Goal: Task Accomplishment & Management: Manage account settings

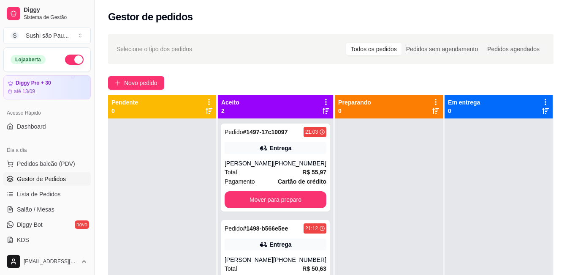
scroll to position [42, 0]
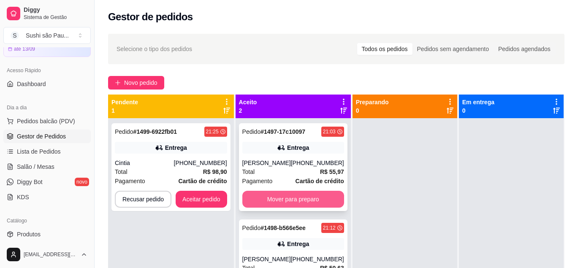
click at [269, 201] on button "Mover para preparo" at bounding box center [293, 199] width 102 height 17
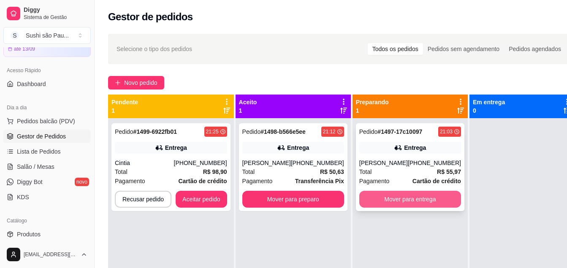
click at [385, 200] on button "Mover para entrega" at bounding box center [411, 199] width 102 height 17
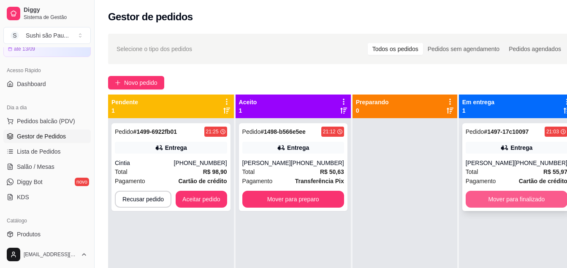
click at [479, 198] on button "Mover para finalizado" at bounding box center [517, 199] width 102 height 17
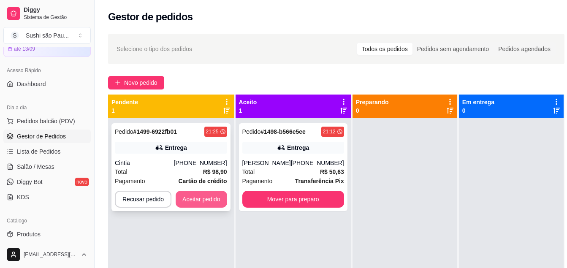
click at [199, 203] on button "Aceitar pedido" at bounding box center [202, 199] width 52 height 17
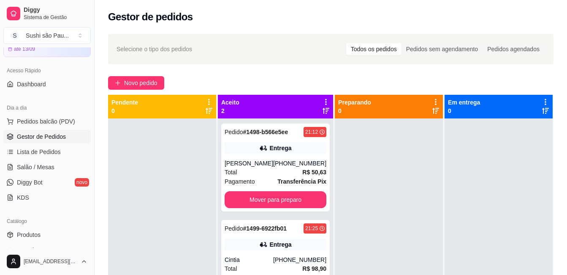
click at [273, 253] on div "Pedido # 1499-6922fb01 21:25 Entrega Cintia [PHONE_NUMBER] Total R$ 98,90 Pagam…" at bounding box center [275, 264] width 109 height 88
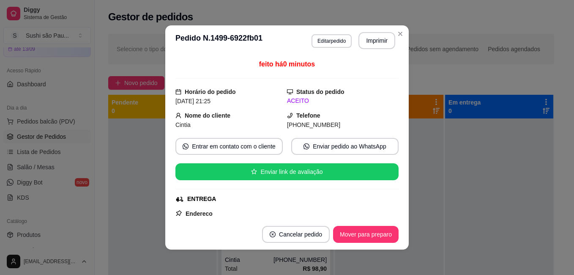
click at [371, 51] on header "**********" at bounding box center [286, 40] width 243 height 30
click at [371, 46] on button "Imprimir" at bounding box center [376, 40] width 37 height 17
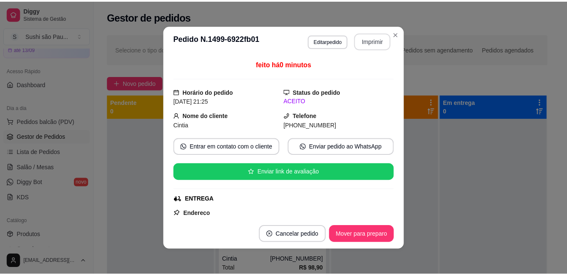
scroll to position [0, 0]
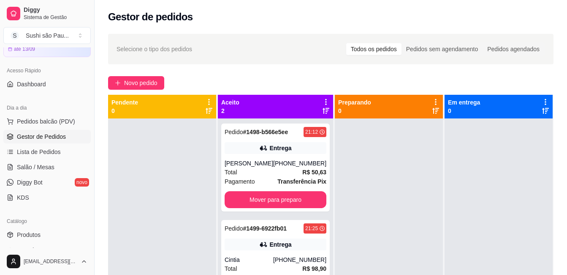
click at [158, 182] on div at bounding box center [162, 255] width 108 height 275
click at [179, 191] on div at bounding box center [162, 255] width 108 height 275
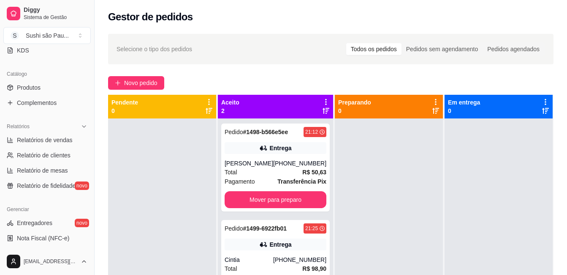
scroll to position [253, 0]
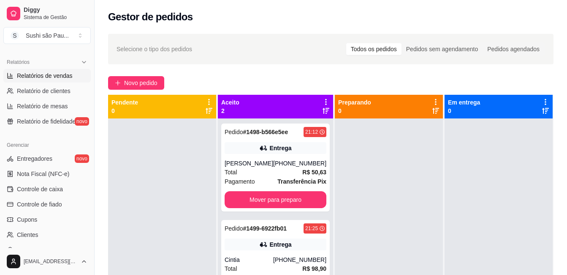
click at [21, 79] on span "Relatórios de vendas" at bounding box center [45, 75] width 56 height 8
select select "ALL"
select select "0"
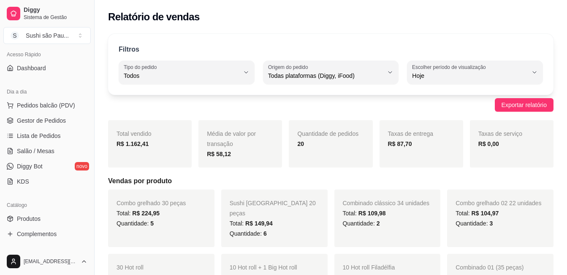
scroll to position [42, 0]
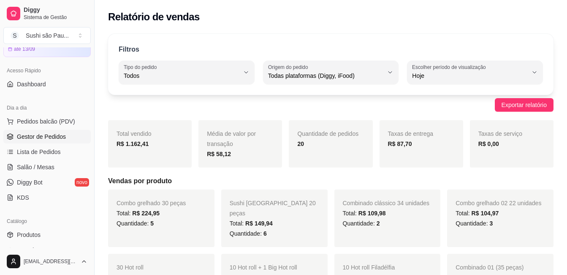
click at [42, 139] on span "Gestor de Pedidos" at bounding box center [41, 136] width 49 height 8
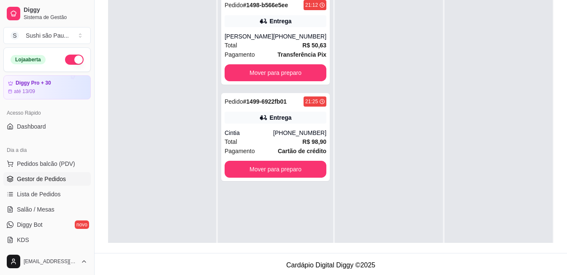
click at [30, 178] on span "Gestor de Pedidos" at bounding box center [41, 178] width 49 height 8
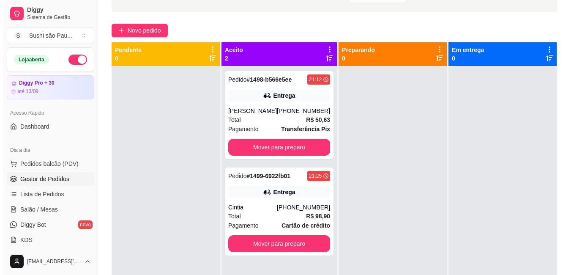
scroll to position [44, 0]
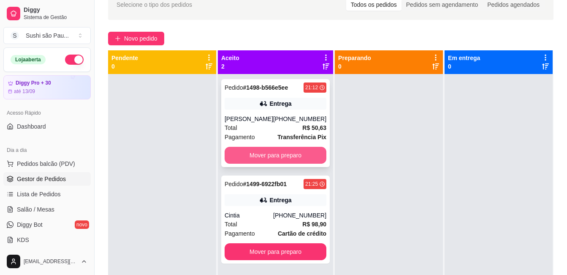
click at [309, 152] on button "Mover para preparo" at bounding box center [276, 155] width 102 height 17
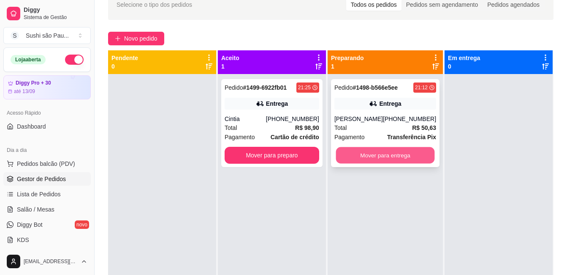
click at [347, 153] on button "Mover para entrega" at bounding box center [385, 155] width 99 height 16
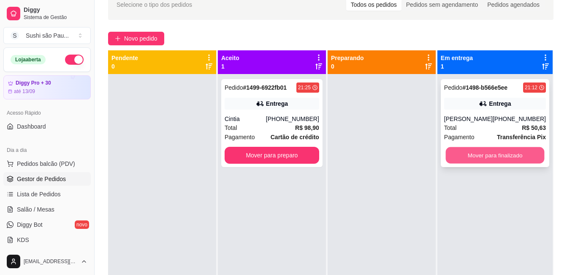
click at [459, 153] on button "Mover para finalizado" at bounding box center [495, 155] width 99 height 16
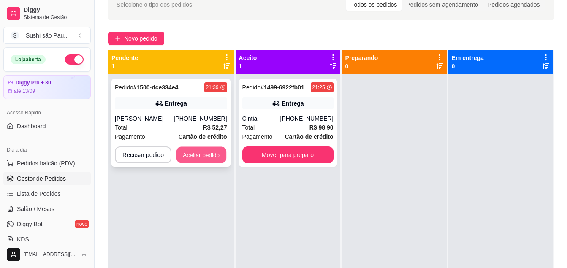
click at [197, 155] on button "Aceitar pedido" at bounding box center [202, 155] width 50 height 16
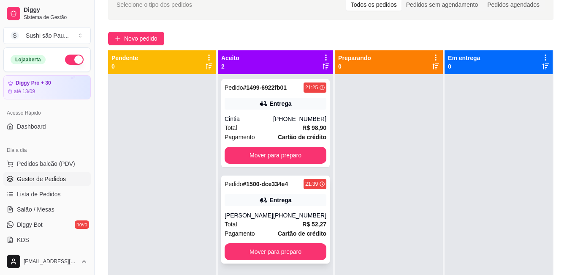
click at [272, 216] on div "[PERSON_NAME]" at bounding box center [249, 215] width 49 height 8
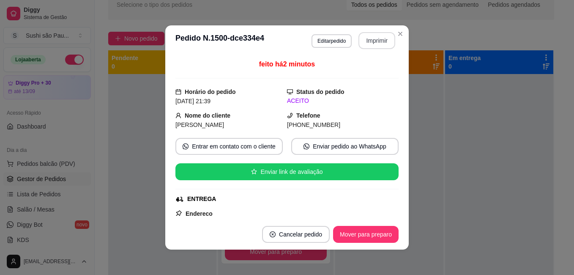
click at [372, 41] on button "Imprimir" at bounding box center [376, 40] width 37 height 17
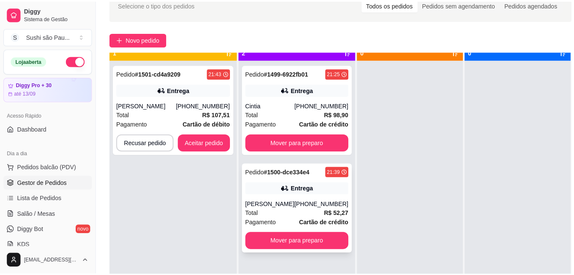
scroll to position [24, 0]
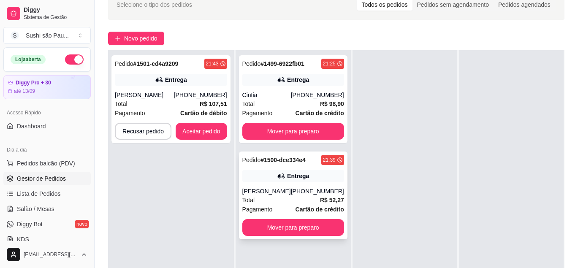
click at [263, 202] on div "Total R$ 52,27" at bounding box center [293, 200] width 102 height 9
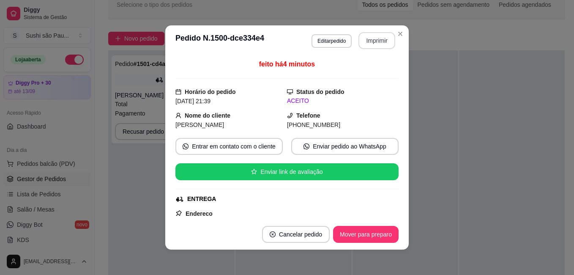
click at [375, 44] on button "Imprimir" at bounding box center [376, 40] width 37 height 17
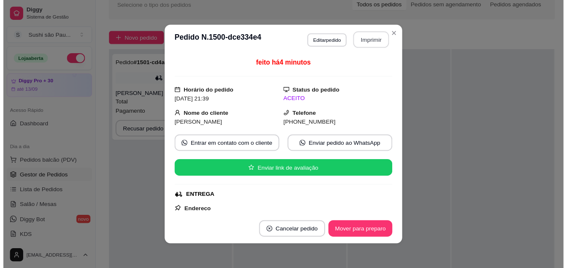
scroll to position [0, 0]
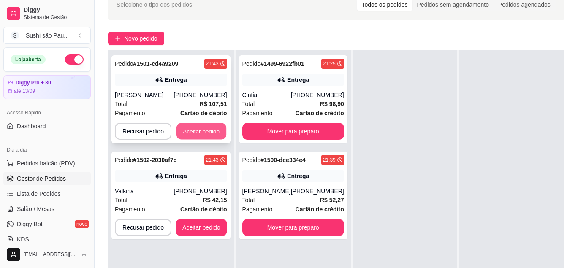
click at [188, 139] on button "Aceitar pedido" at bounding box center [202, 131] width 50 height 16
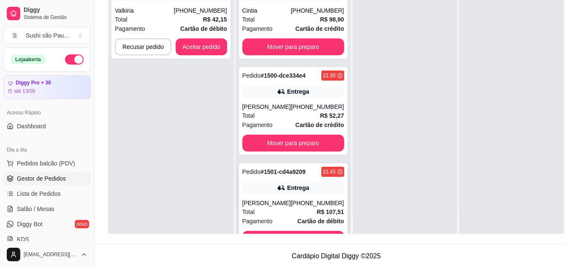
click at [272, 210] on div "Pedido # 1501-cd4a9209 21:43 Entrega [PERSON_NAME] [PHONE_NUMBER] Total R$ 107,…" at bounding box center [293, 207] width 109 height 88
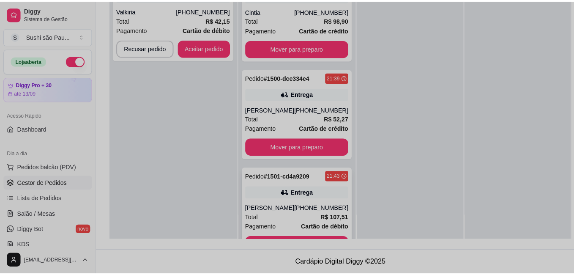
scroll to position [129, 0]
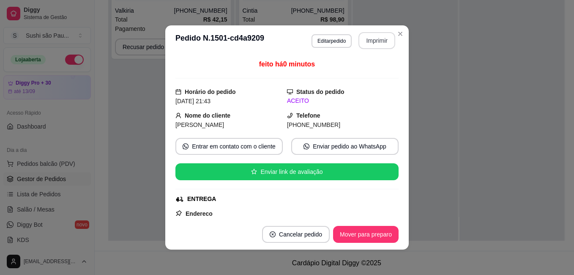
click at [363, 32] on button "Imprimir" at bounding box center [376, 40] width 37 height 17
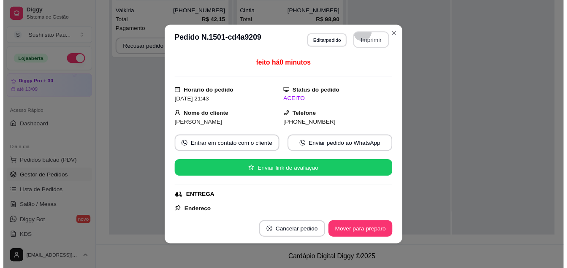
scroll to position [0, 0]
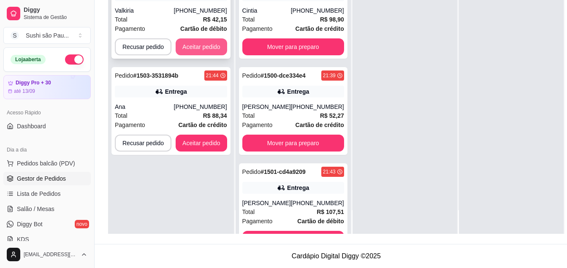
click at [197, 46] on button "Aceitar pedido" at bounding box center [202, 46] width 52 height 17
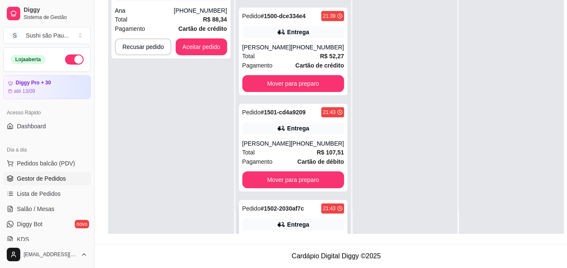
scroll to position [139, 0]
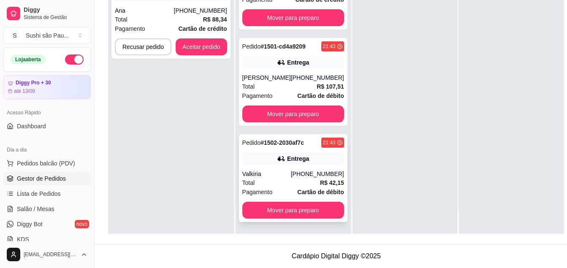
click at [276, 190] on div "Pagamento Cartão de débito" at bounding box center [293, 192] width 102 height 9
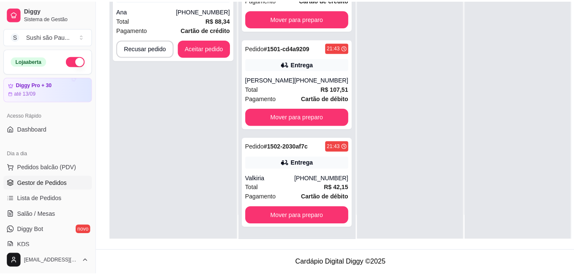
scroll to position [129, 0]
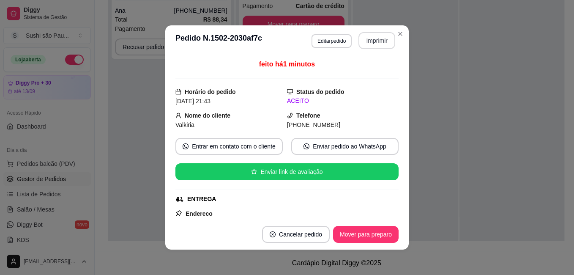
click at [373, 41] on button "Imprimir" at bounding box center [376, 40] width 37 height 17
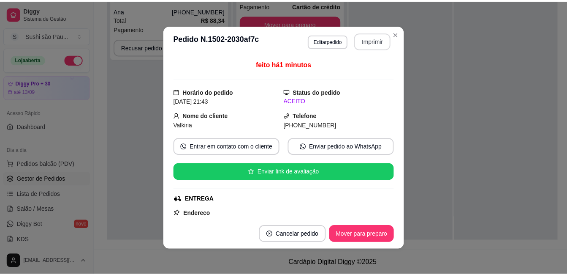
scroll to position [0, 0]
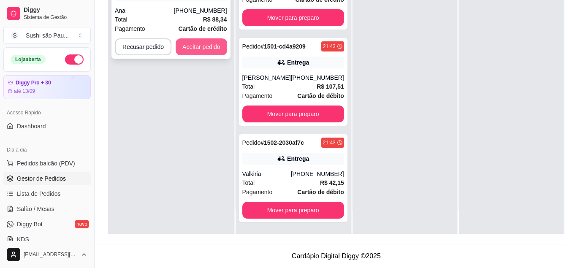
click at [179, 49] on button "Aceitar pedido" at bounding box center [202, 46] width 52 height 17
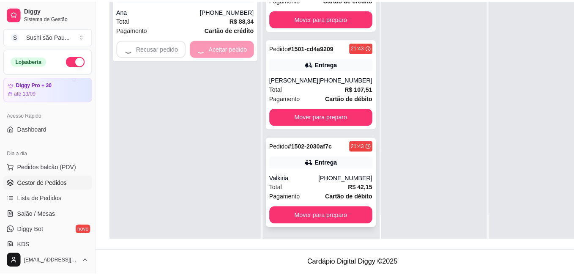
scroll to position [129, 0]
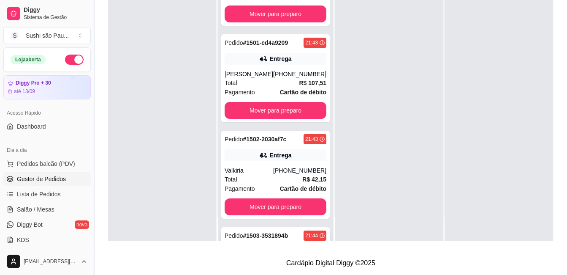
click at [275, 235] on strong "# 1503-3531894b" at bounding box center [265, 235] width 45 height 7
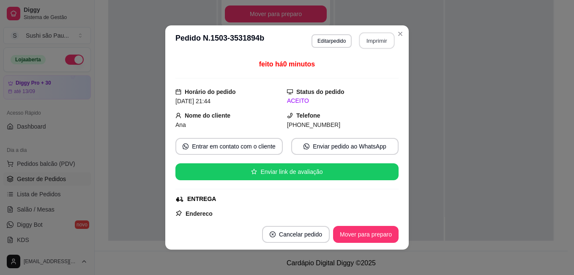
click at [361, 45] on button "Imprimir" at bounding box center [376, 41] width 35 height 16
click at [379, 42] on button "Imprimir" at bounding box center [376, 40] width 37 height 17
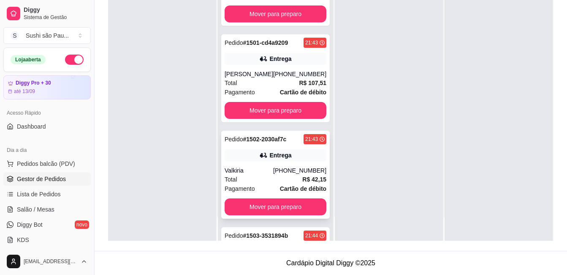
click at [251, 201] on button "Mover para preparo" at bounding box center [276, 206] width 102 height 17
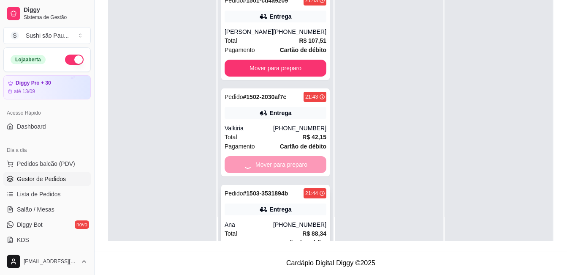
drag, startPoint x: 251, startPoint y: 202, endPoint x: 253, endPoint y: 196, distance: 6.7
click at [253, 196] on div "Pedido # 1503-3531894b 21:44 Entrega Ana [PHONE_NUMBER] Total R$ 88,34 Pagament…" at bounding box center [275, 229] width 109 height 88
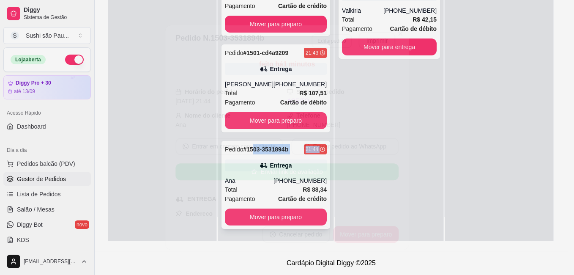
scroll to position [119, 0]
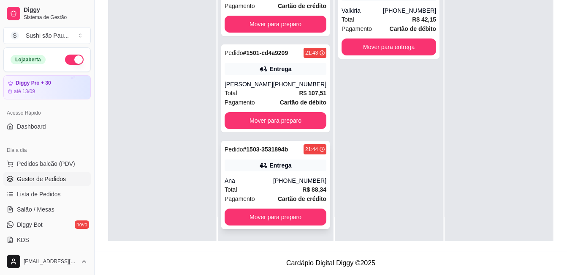
click at [272, 193] on div "Total R$ 88,34" at bounding box center [276, 189] width 102 height 9
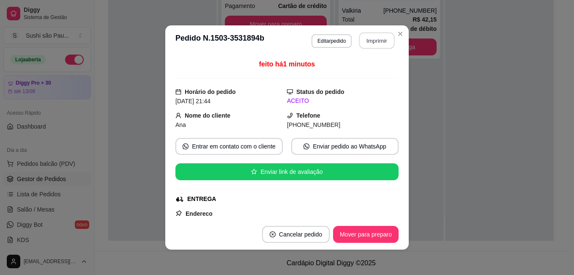
click at [373, 43] on button "Imprimir" at bounding box center [376, 41] width 35 height 16
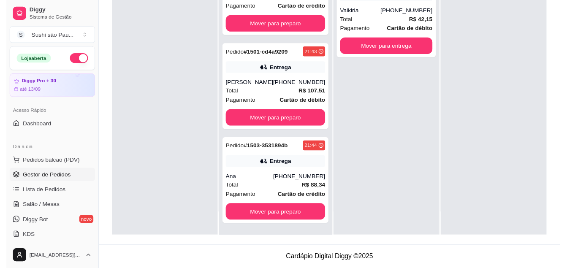
scroll to position [150, 0]
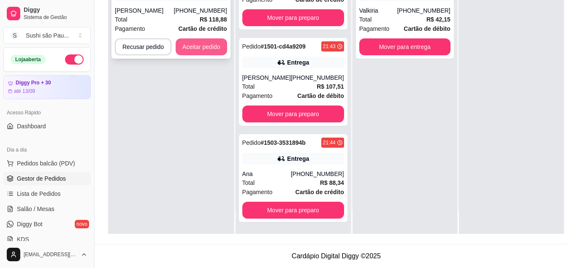
click at [209, 47] on button "Aceitar pedido" at bounding box center [202, 46] width 52 height 17
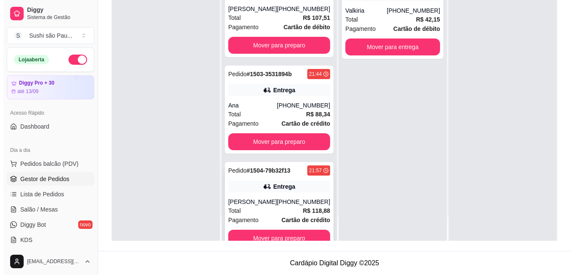
scroll to position [215, 0]
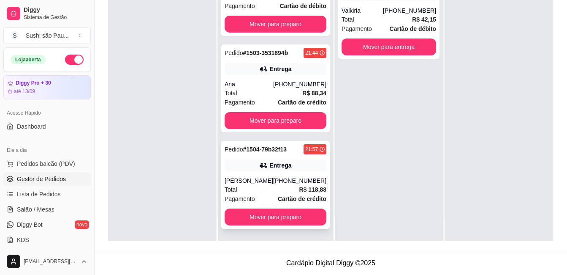
click at [259, 191] on div "Total R$ 118,88" at bounding box center [276, 189] width 102 height 9
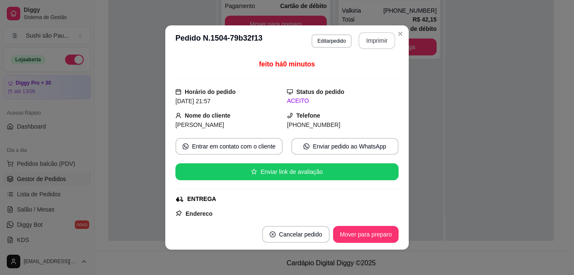
click at [373, 39] on button "Imprimir" at bounding box center [376, 40] width 37 height 17
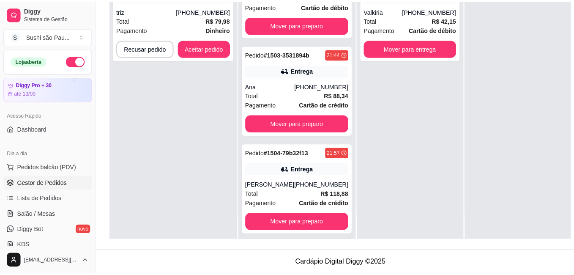
scroll to position [236, 0]
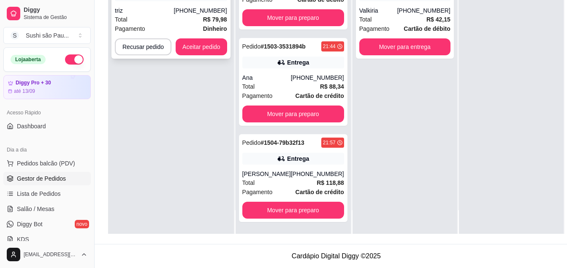
click at [196, 38] on div "Pedido # 1505-ccf989cf 22:02 Retirada triz [PHONE_NUMBER] Total R$ 79,98 Pagame…" at bounding box center [171, 15] width 119 height 88
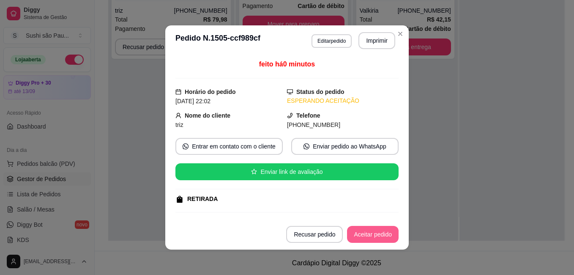
click at [379, 227] on button "Aceitar pedido" at bounding box center [373, 234] width 52 height 17
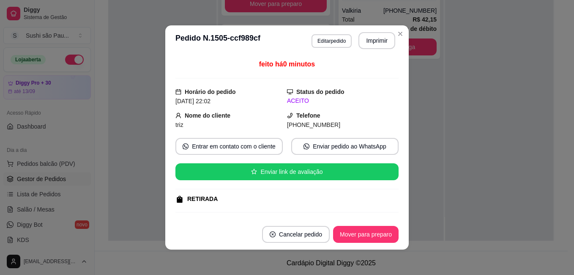
scroll to position [215, 0]
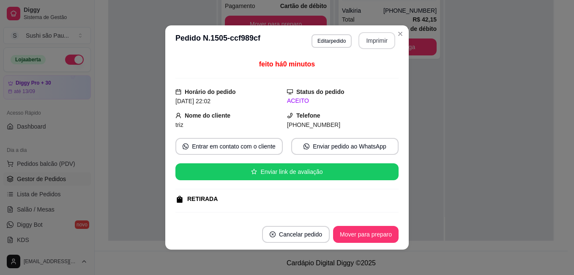
click at [374, 39] on button "Imprimir" at bounding box center [376, 40] width 37 height 17
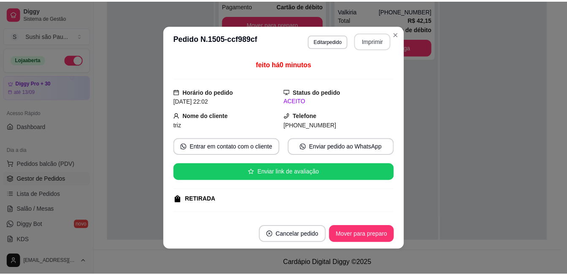
scroll to position [0, 0]
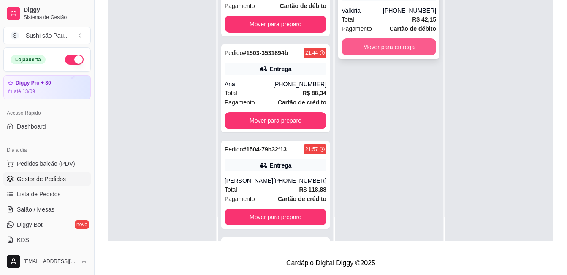
click at [377, 46] on button "Mover para entrega" at bounding box center [389, 46] width 95 height 17
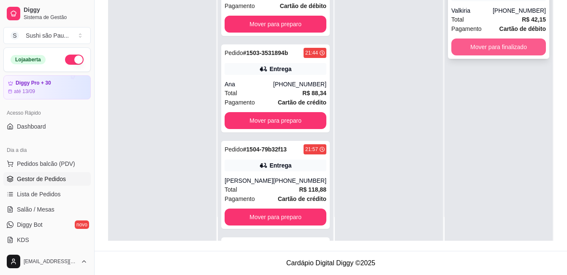
click at [494, 49] on button "Mover para finalizado" at bounding box center [499, 46] width 95 height 17
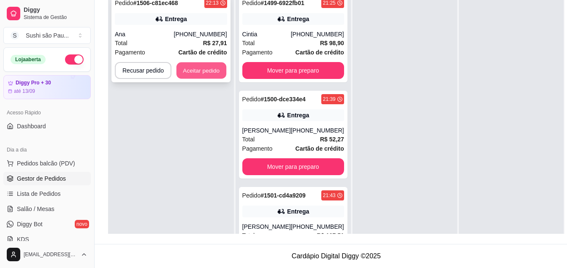
click at [215, 70] on button "Aceitar pedido" at bounding box center [202, 71] width 50 height 16
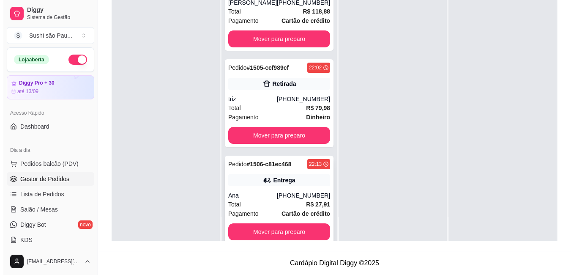
scroll to position [408, 0]
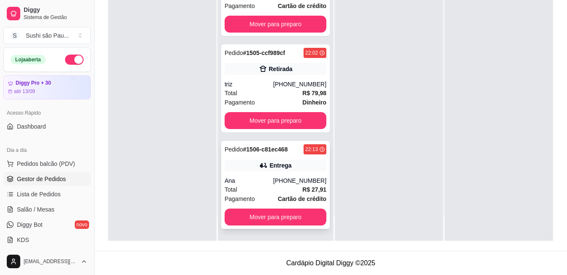
click at [259, 193] on div "Total R$ 27,91" at bounding box center [276, 189] width 102 height 9
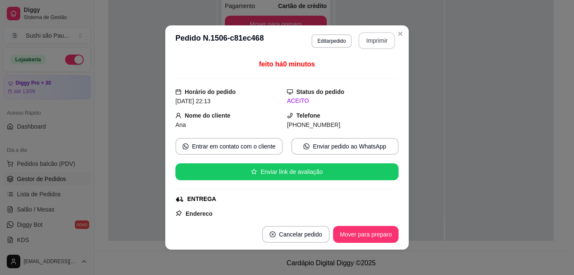
click at [367, 33] on button "Imprimir" at bounding box center [376, 40] width 37 height 17
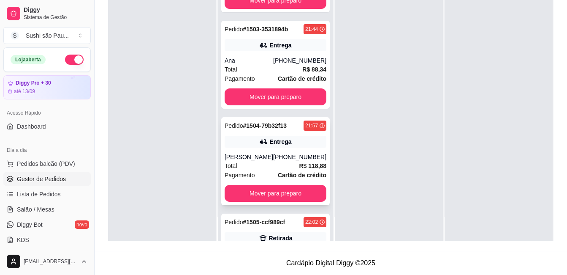
scroll to position [197, 0]
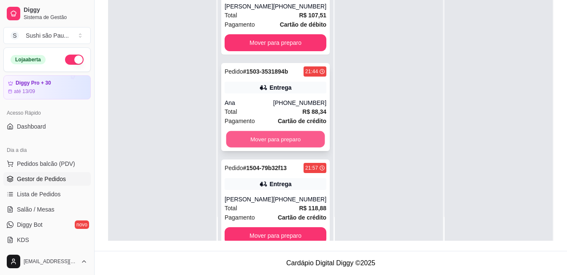
click at [269, 139] on button "Mover para preparo" at bounding box center [275, 139] width 99 height 16
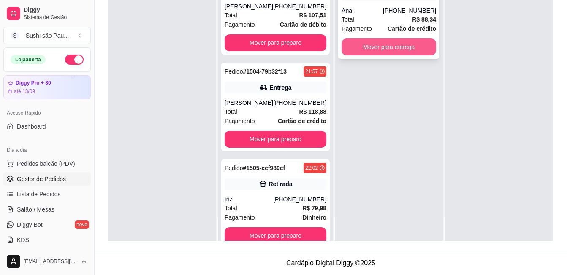
click at [365, 54] on button "Mover para entrega" at bounding box center [389, 46] width 95 height 17
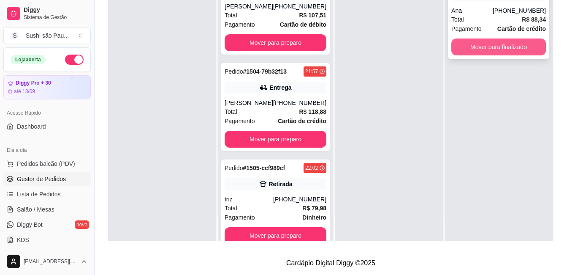
click at [475, 49] on button "Mover para finalizado" at bounding box center [499, 46] width 95 height 17
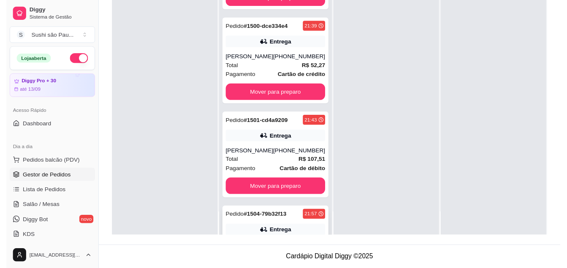
scroll to position [0, 0]
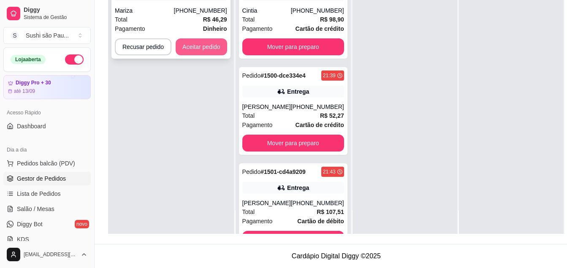
click at [212, 42] on button "Aceitar pedido" at bounding box center [202, 46] width 52 height 17
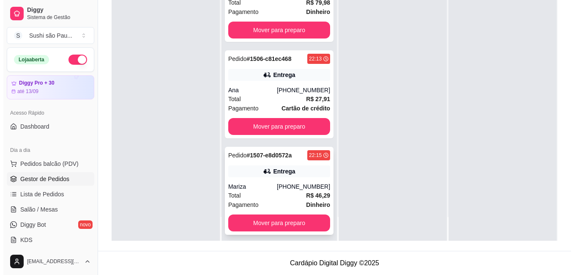
scroll to position [408, 0]
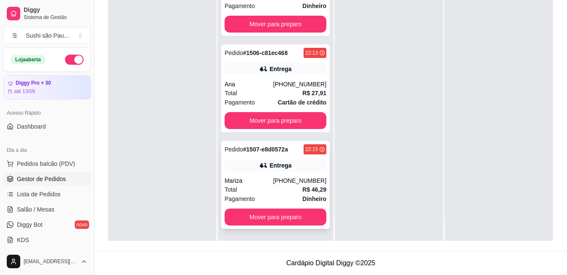
click at [256, 171] on div "Entrega" at bounding box center [276, 165] width 102 height 12
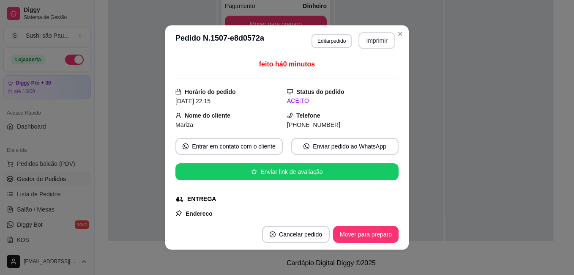
click at [369, 35] on button "Imprimir" at bounding box center [376, 40] width 37 height 17
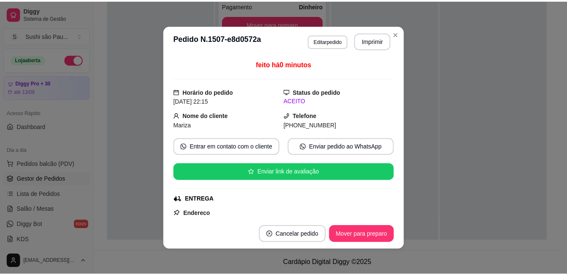
scroll to position [0, 0]
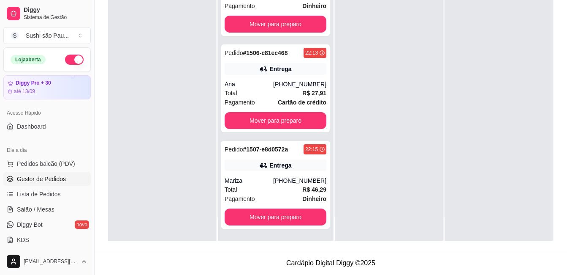
click at [65, 63] on button "button" at bounding box center [74, 59] width 19 height 10
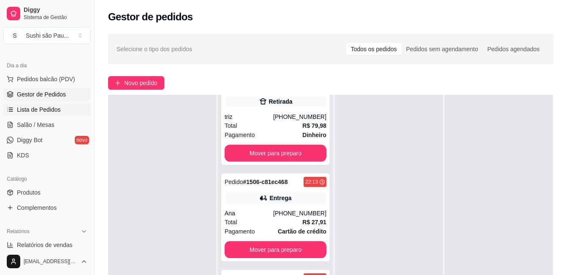
scroll to position [127, 0]
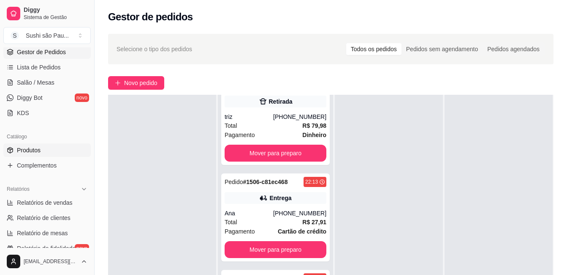
click at [29, 147] on span "Produtos" at bounding box center [29, 150] width 24 height 8
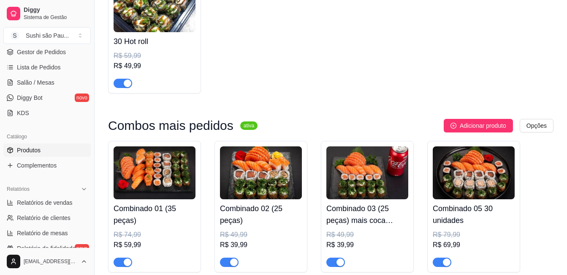
scroll to position [507, 0]
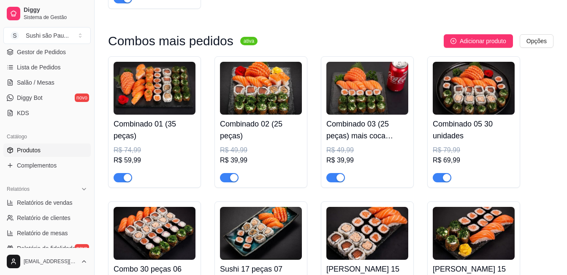
click at [158, 104] on img at bounding box center [155, 88] width 82 height 53
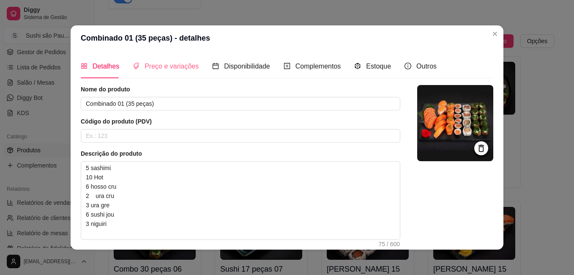
click at [173, 60] on div "Preço e variações" at bounding box center [166, 66] width 66 height 24
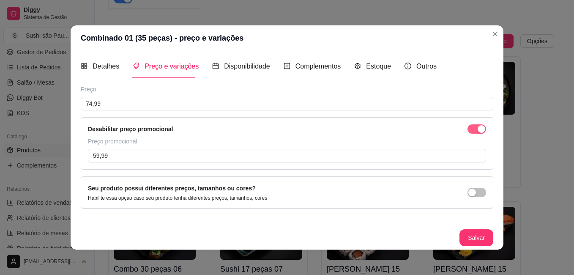
click at [472, 132] on span "button" at bounding box center [476, 128] width 19 height 9
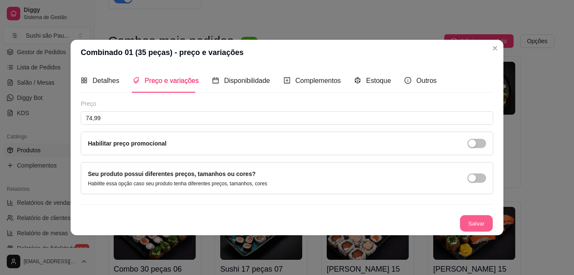
click at [479, 222] on button "Salvar" at bounding box center [476, 223] width 33 height 16
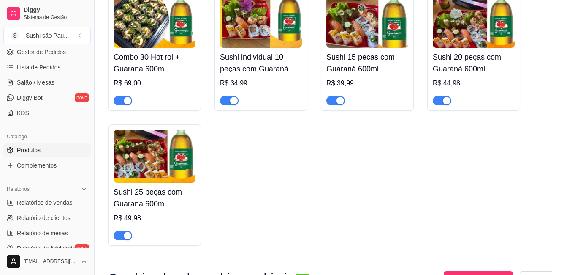
scroll to position [1690, 0]
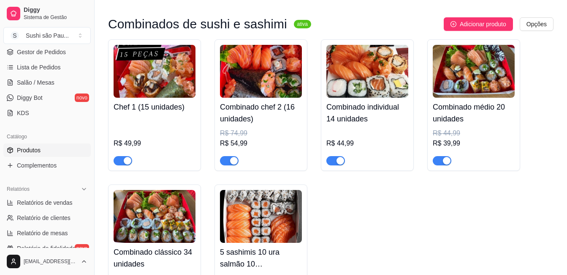
click at [155, 214] on img at bounding box center [155, 216] width 82 height 53
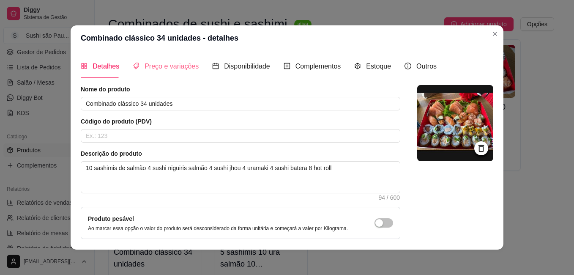
click at [174, 72] on div "Preço e variações" at bounding box center [166, 66] width 66 height 24
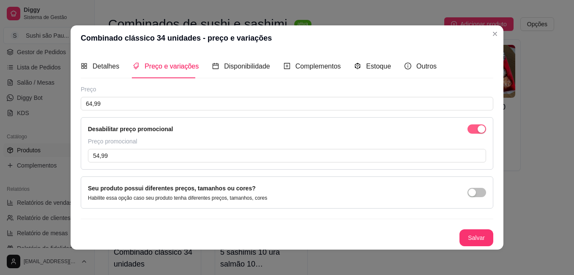
click at [477, 125] on div "button" at bounding box center [481, 129] width 8 height 8
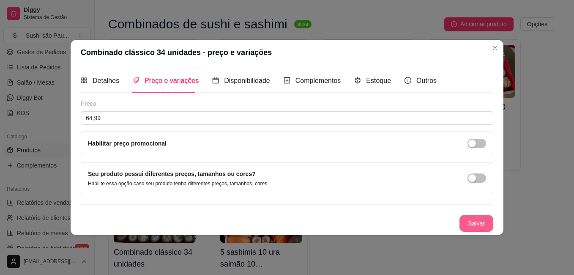
click at [479, 219] on button "Salvar" at bounding box center [476, 223] width 34 height 17
click at [479, 219] on div "Salvar" at bounding box center [287, 223] width 412 height 17
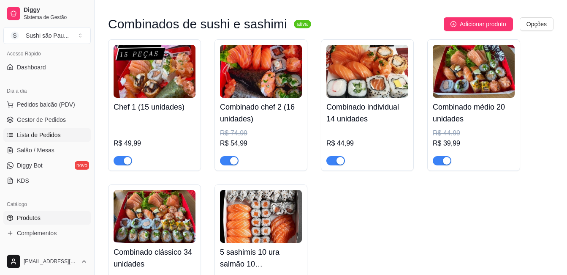
scroll to position [0, 0]
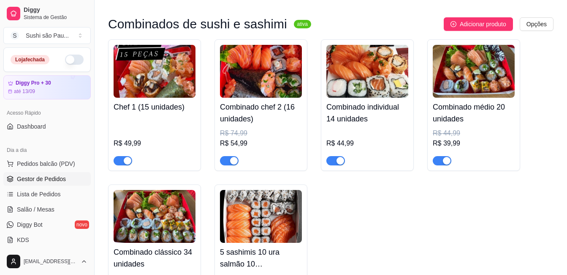
click at [60, 181] on span "Gestor de Pedidos" at bounding box center [41, 178] width 49 height 8
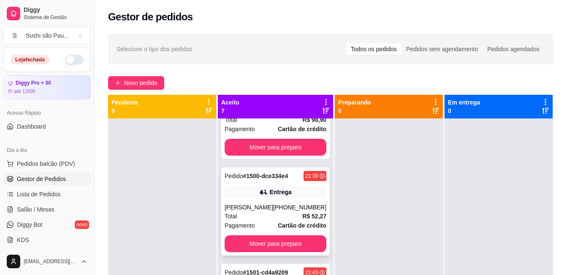
scroll to position [127, 0]
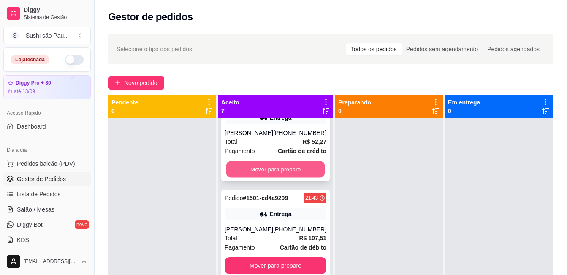
click at [241, 171] on button "Mover para preparo" at bounding box center [275, 169] width 99 height 16
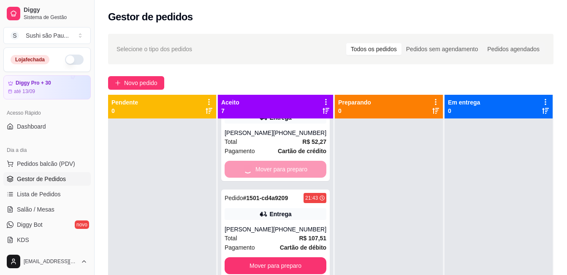
scroll to position [30, 0]
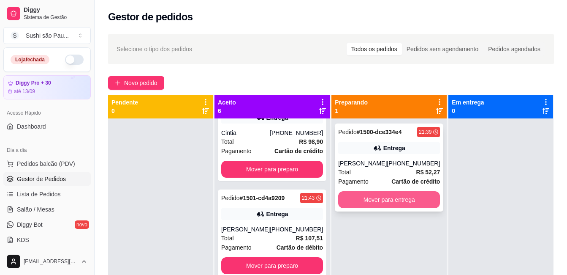
click at [393, 193] on button "Mover para entrega" at bounding box center [389, 199] width 102 height 17
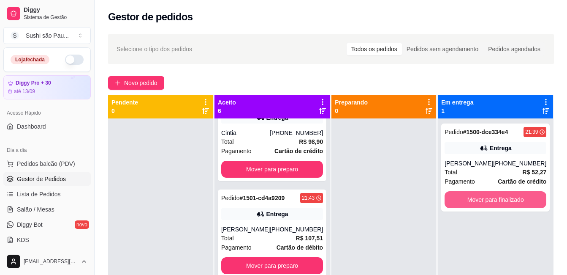
click at [463, 196] on button "Mover para finalizado" at bounding box center [496, 199] width 102 height 17
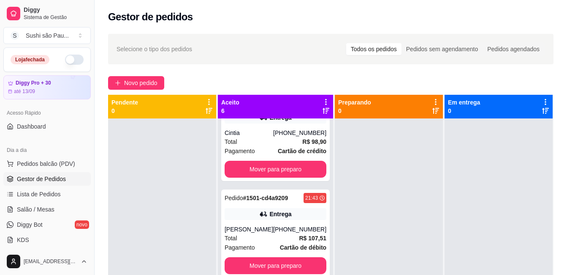
click at [68, 60] on button "button" at bounding box center [74, 59] width 19 height 10
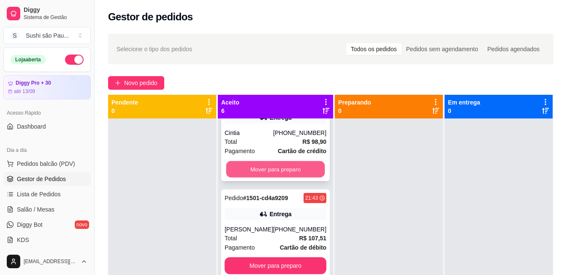
click at [250, 168] on button "Mover para preparo" at bounding box center [275, 169] width 99 height 16
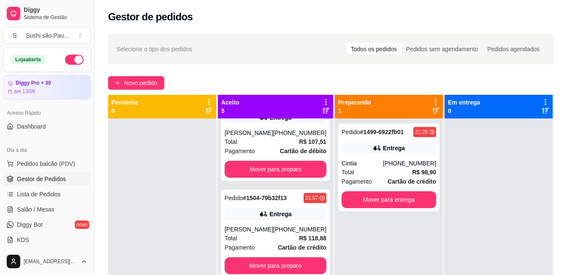
scroll to position [0, 0]
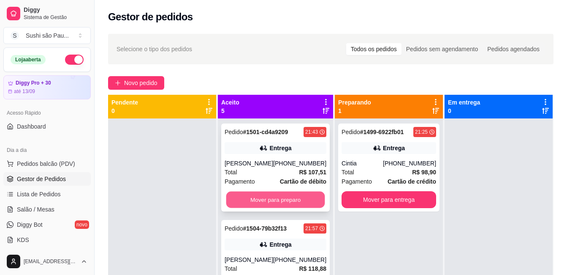
click at [244, 201] on button "Mover para preparo" at bounding box center [275, 199] width 99 height 16
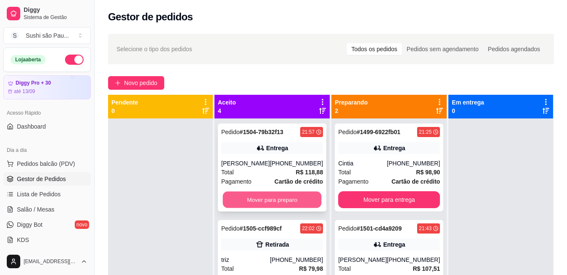
click at [260, 194] on button "Mover para preparo" at bounding box center [272, 199] width 99 height 16
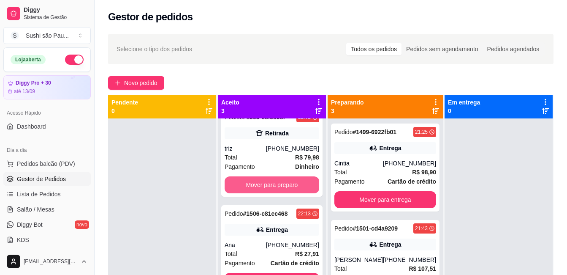
scroll to position [23, 0]
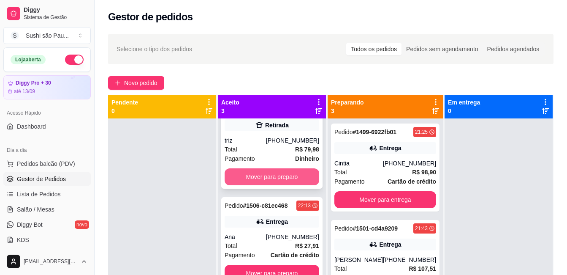
click at [260, 175] on button "Mover para preparo" at bounding box center [272, 176] width 95 height 17
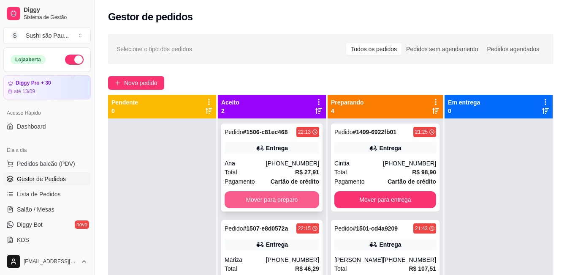
click at [266, 194] on button "Mover para preparo" at bounding box center [272, 199] width 95 height 17
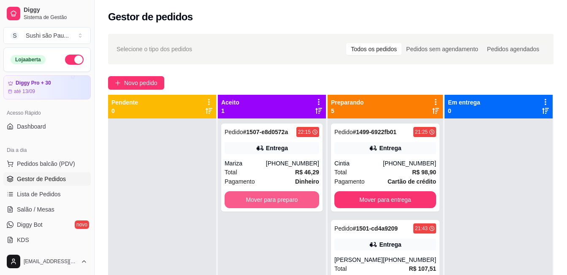
scroll to position [24, 0]
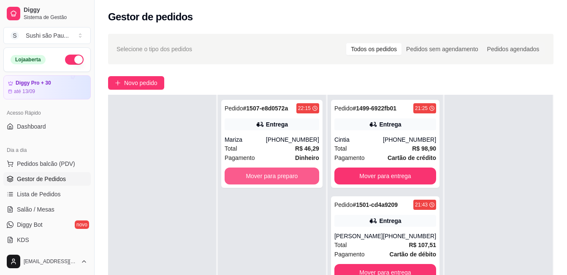
click at [266, 194] on div "Pedido # 1507-e8d0572a 22:15 Entrega Mariza [PHONE_NUMBER] Total R$ 46,29 Pagam…" at bounding box center [272, 232] width 108 height 275
click at [260, 183] on button "Mover para preparo" at bounding box center [272, 176] width 92 height 16
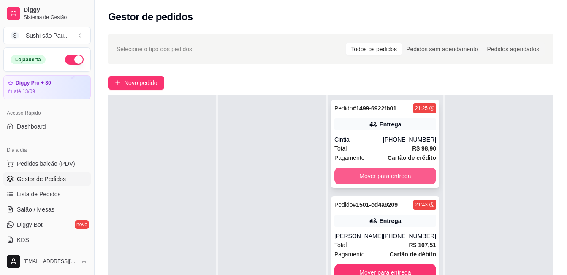
click at [349, 178] on button "Mover para entrega" at bounding box center [386, 175] width 102 height 17
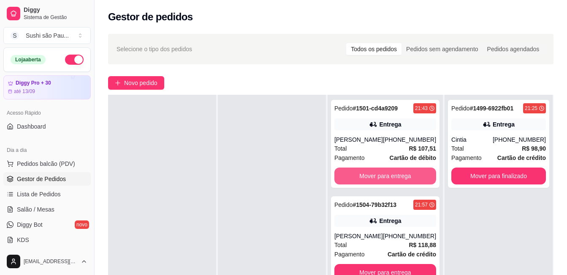
click at [349, 178] on button "Mover para entrega" at bounding box center [386, 175] width 102 height 17
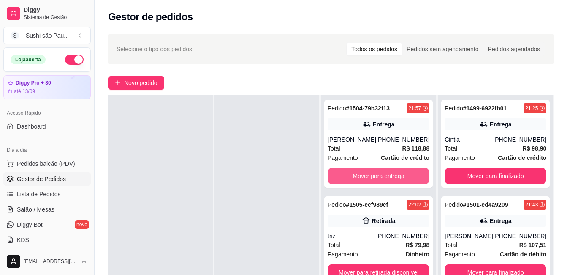
click at [349, 178] on button "Mover para entrega" at bounding box center [379, 175] width 102 height 17
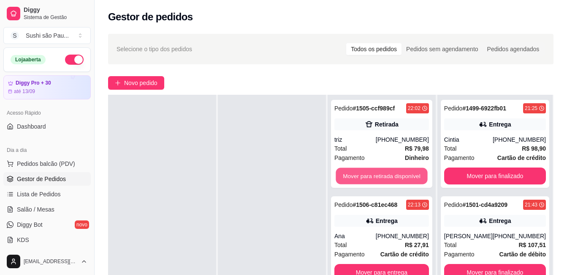
click at [349, 178] on button "Mover para retirada disponível" at bounding box center [382, 176] width 92 height 16
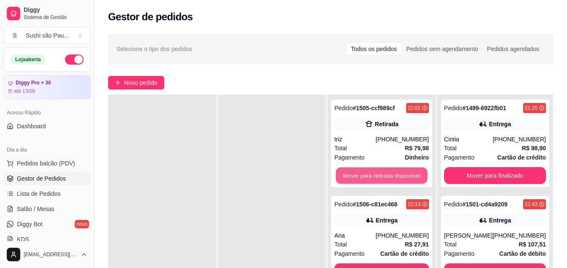
click at [349, 178] on div "Mover para retirada disponível" at bounding box center [382, 175] width 95 height 17
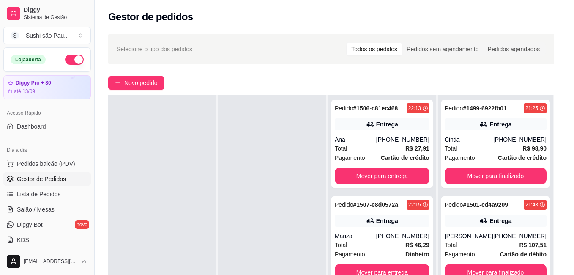
click at [349, 178] on button "Enviar link de avaliação" at bounding box center [286, 171] width 223 height 17
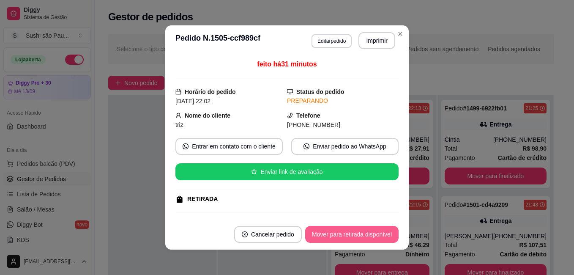
click at [306, 232] on button "Mover para retirada disponível" at bounding box center [351, 234] width 93 height 17
click at [330, 227] on button "Mover para finalizado" at bounding box center [364, 234] width 68 height 16
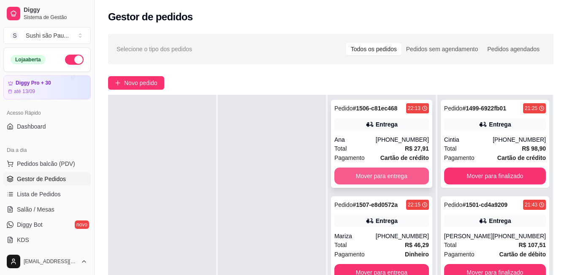
click at [391, 168] on button "Mover para entrega" at bounding box center [382, 175] width 95 height 17
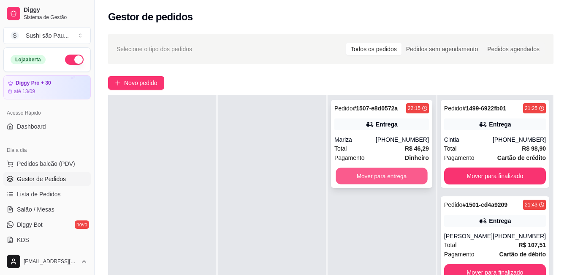
click at [385, 179] on button "Mover para entrega" at bounding box center [382, 176] width 92 height 16
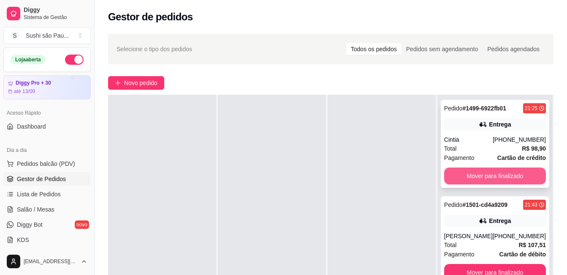
click at [464, 168] on button "Mover para finalizado" at bounding box center [495, 175] width 102 height 17
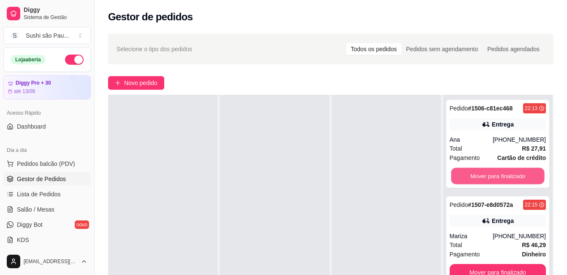
click at [464, 168] on button "Mover para finalizado" at bounding box center [497, 176] width 93 height 16
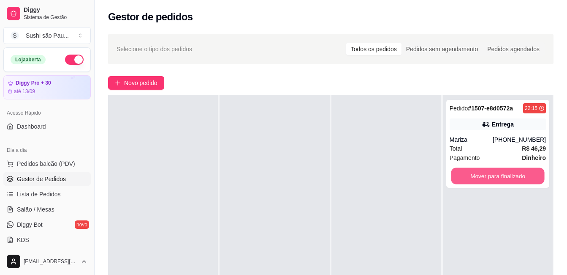
click at [464, 168] on button "Mover para finalizado" at bounding box center [497, 176] width 93 height 16
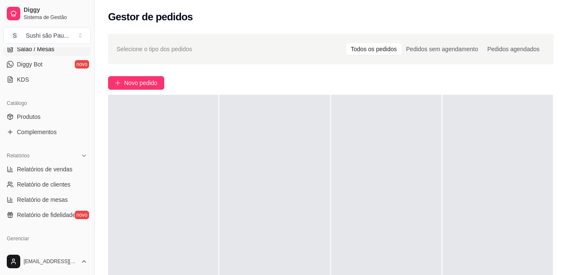
scroll to position [169, 0]
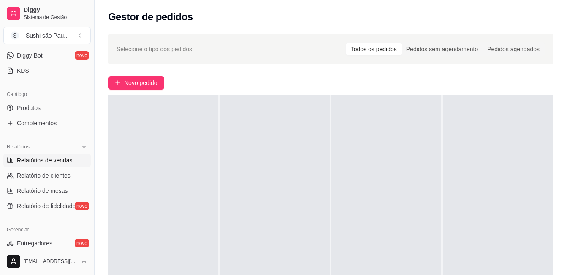
click at [19, 163] on span "Relatórios de vendas" at bounding box center [45, 160] width 56 height 8
select select "ALL"
select select "0"
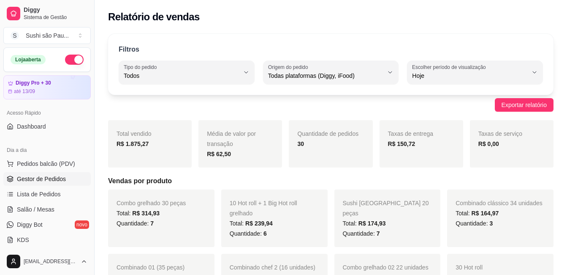
click at [25, 172] on link "Gestor de Pedidos" at bounding box center [46, 179] width 87 height 14
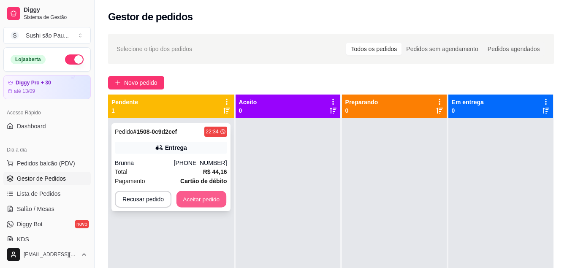
click at [186, 198] on button "Aceitar pedido" at bounding box center [202, 199] width 50 height 16
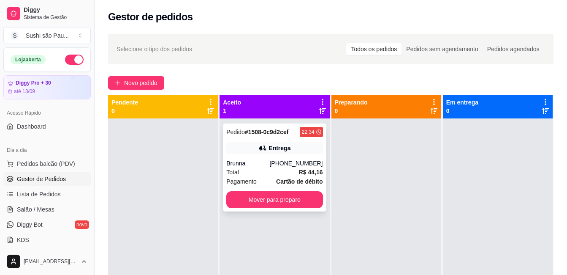
click at [266, 174] on div "Total R$ 44,16" at bounding box center [274, 171] width 96 height 9
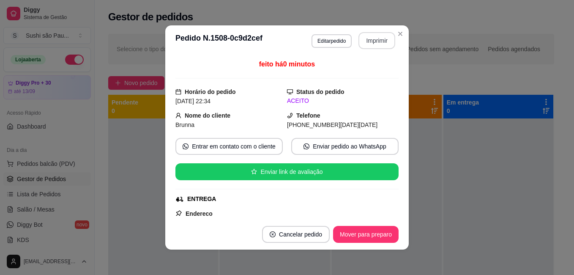
click at [358, 46] on button "Imprimir" at bounding box center [376, 40] width 37 height 17
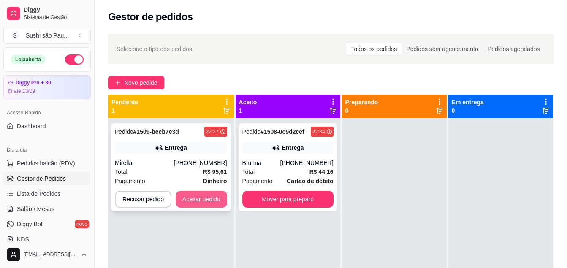
click at [208, 193] on button "Aceitar pedido" at bounding box center [202, 199] width 52 height 17
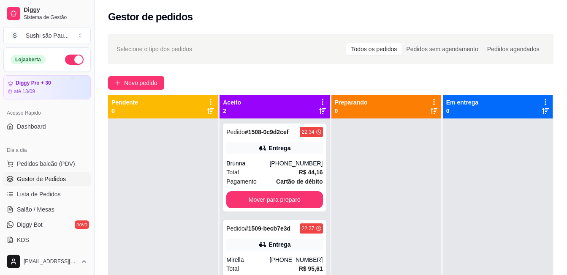
click at [301, 248] on div "Entrega" at bounding box center [274, 244] width 96 height 12
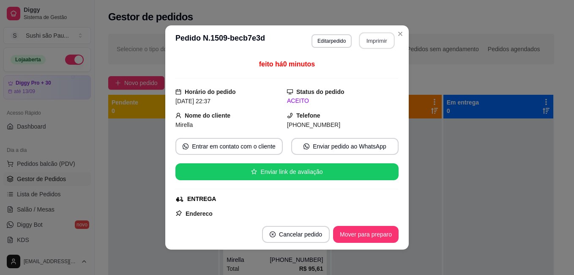
click at [359, 38] on button "Imprimir" at bounding box center [376, 41] width 35 height 16
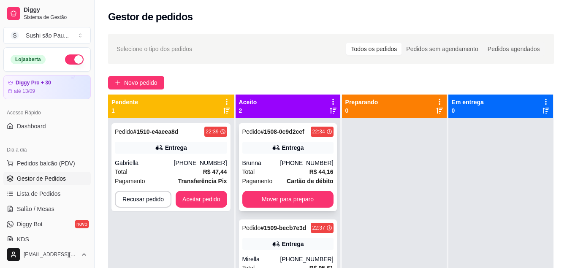
click at [288, 204] on button "Mover para preparo" at bounding box center [287, 199] width 91 height 17
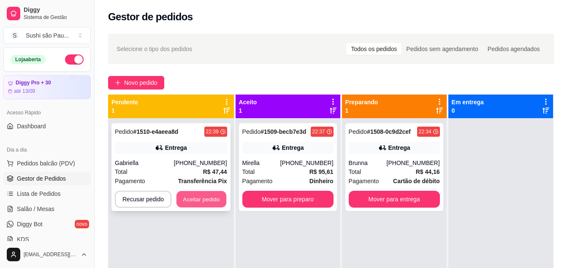
click at [195, 202] on button "Aceitar pedido" at bounding box center [202, 199] width 50 height 16
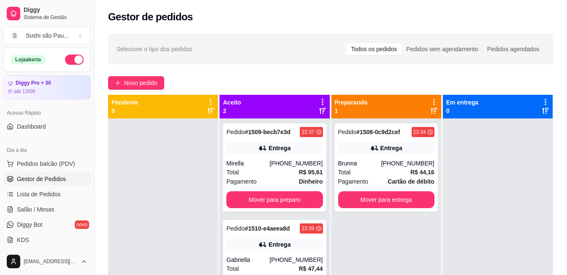
click at [274, 244] on div "Entrega" at bounding box center [280, 244] width 22 height 8
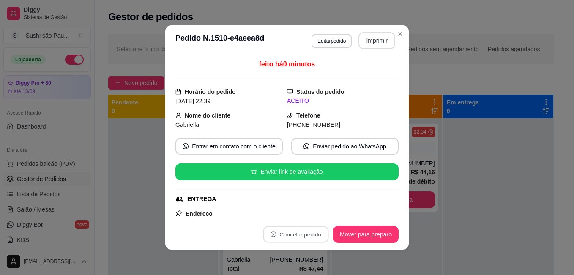
click at [385, 37] on button "Imprimir" at bounding box center [376, 40] width 37 height 17
click at [379, 44] on button "Imprimir" at bounding box center [376, 41] width 35 height 16
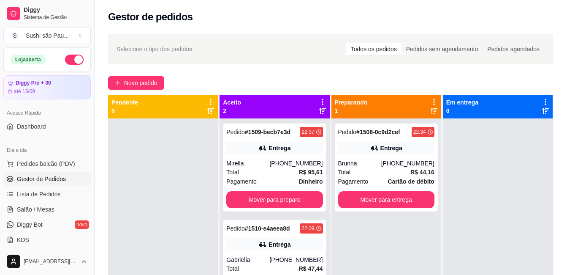
click at [131, 145] on div at bounding box center [163, 255] width 110 height 275
click at [141, 177] on div at bounding box center [163, 255] width 110 height 275
click at [423, 242] on div "Pedido # 1508-0c9d2cef 22:34 Entrega Brunna [PHONE_NUMBER] Total R$ 44,16 Pagam…" at bounding box center [387, 255] width 110 height 275
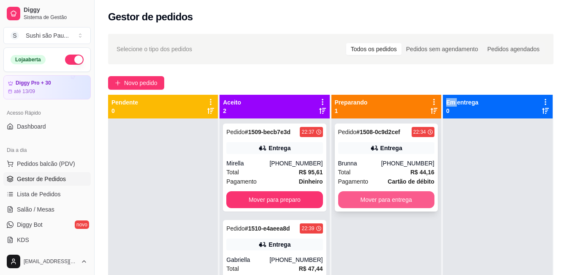
click at [365, 194] on button "Mover para entrega" at bounding box center [386, 199] width 96 height 17
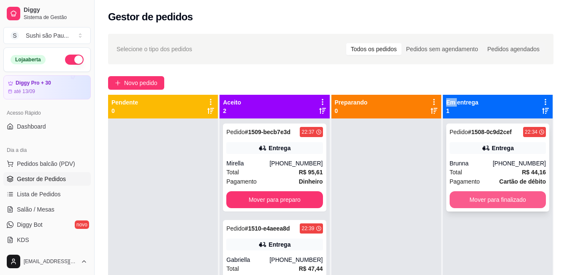
click at [466, 198] on button "Mover para finalizado" at bounding box center [498, 199] width 96 height 17
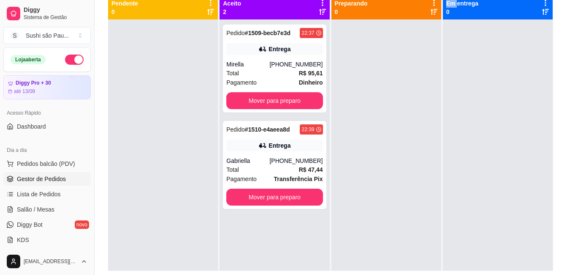
scroll to position [84, 0]
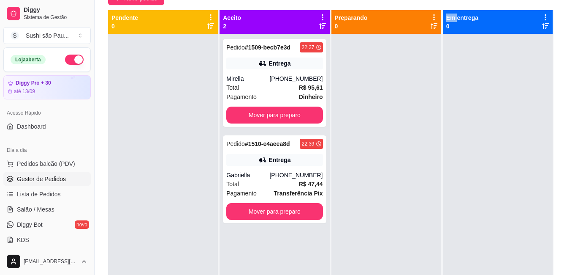
click at [65, 63] on button "button" at bounding box center [74, 59] width 19 height 10
click at [65, 63] on div "Loja aberta" at bounding box center [47, 59] width 73 height 10
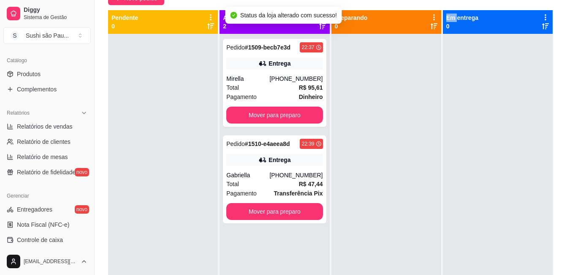
scroll to position [253, 0]
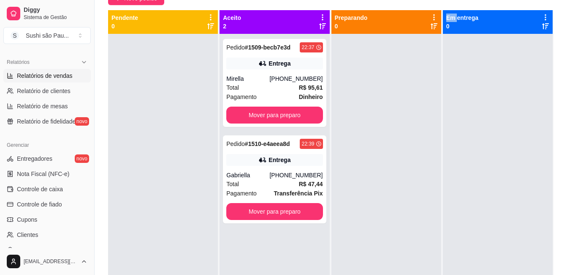
click at [26, 79] on span "Relatórios de vendas" at bounding box center [45, 75] width 56 height 8
select select "ALL"
select select "0"
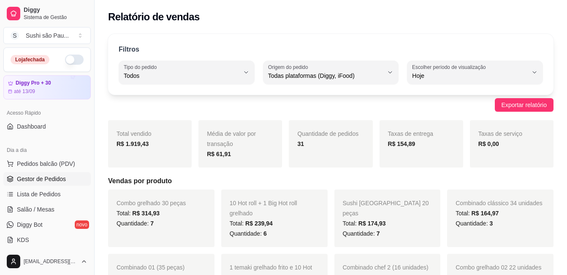
click at [53, 179] on span "Gestor de Pedidos" at bounding box center [41, 178] width 49 height 8
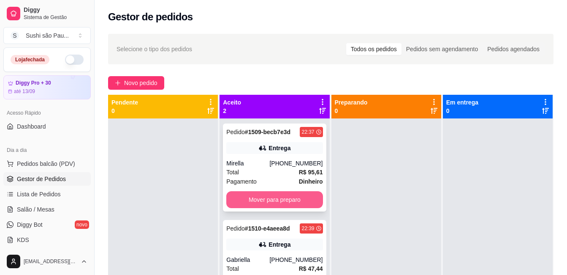
click at [262, 201] on button "Mover para preparo" at bounding box center [274, 199] width 96 height 17
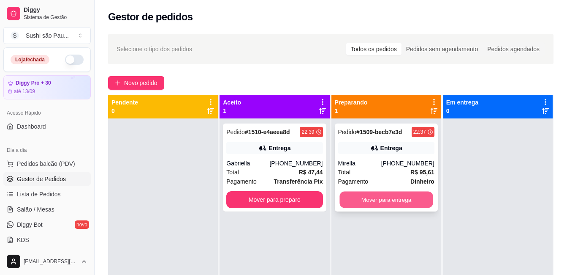
click at [389, 199] on button "Mover para entrega" at bounding box center [386, 199] width 93 height 16
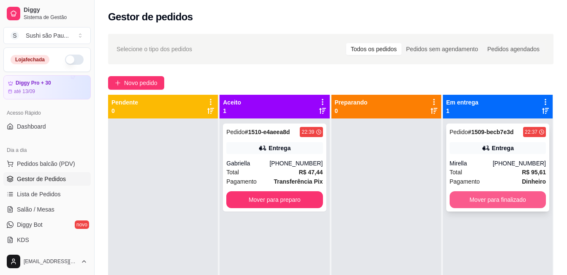
click at [515, 204] on button "Mover para finalizado" at bounding box center [498, 199] width 96 height 17
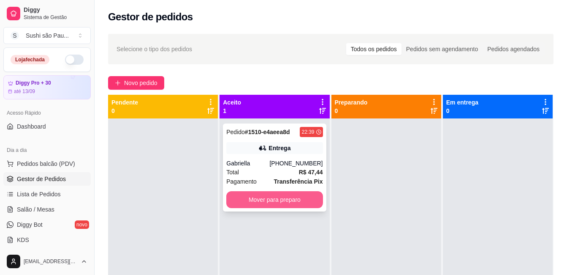
click at [253, 198] on button "Mover para preparo" at bounding box center [274, 199] width 96 height 17
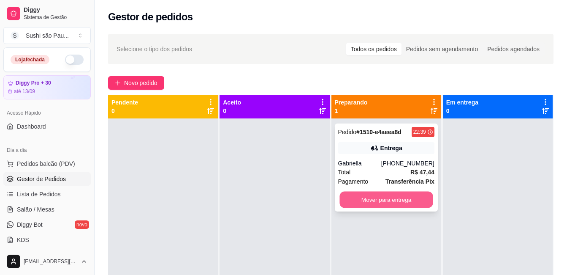
click at [376, 198] on button "Mover para entrega" at bounding box center [386, 199] width 93 height 16
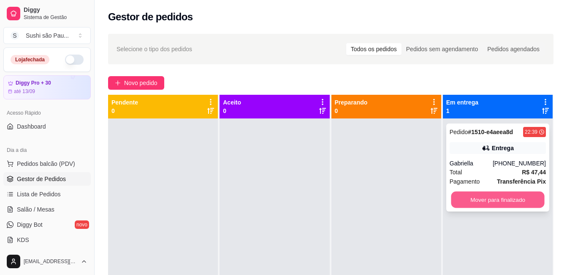
click at [472, 194] on button "Mover para finalizado" at bounding box center [497, 199] width 93 height 16
